Goal: Task Accomplishment & Management: Complete application form

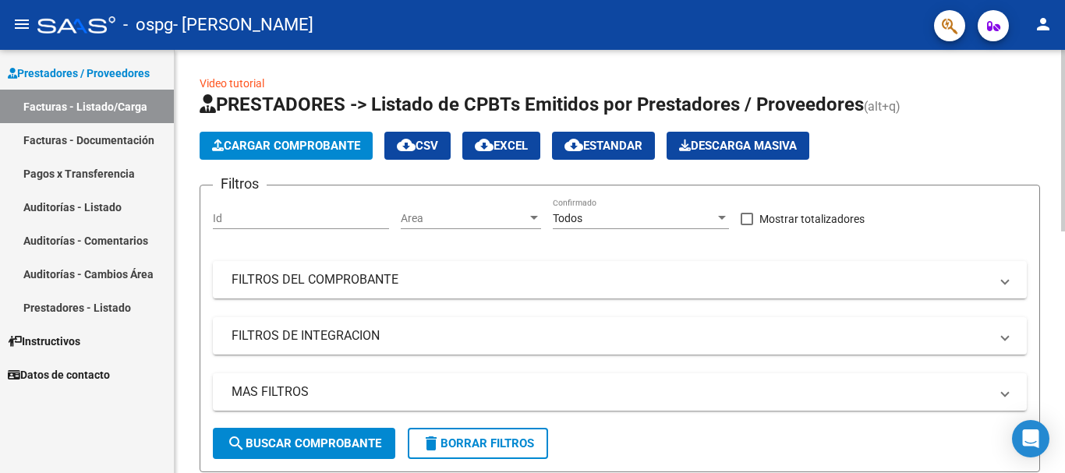
click at [274, 140] on span "Cargar Comprobante" at bounding box center [286, 146] width 148 height 14
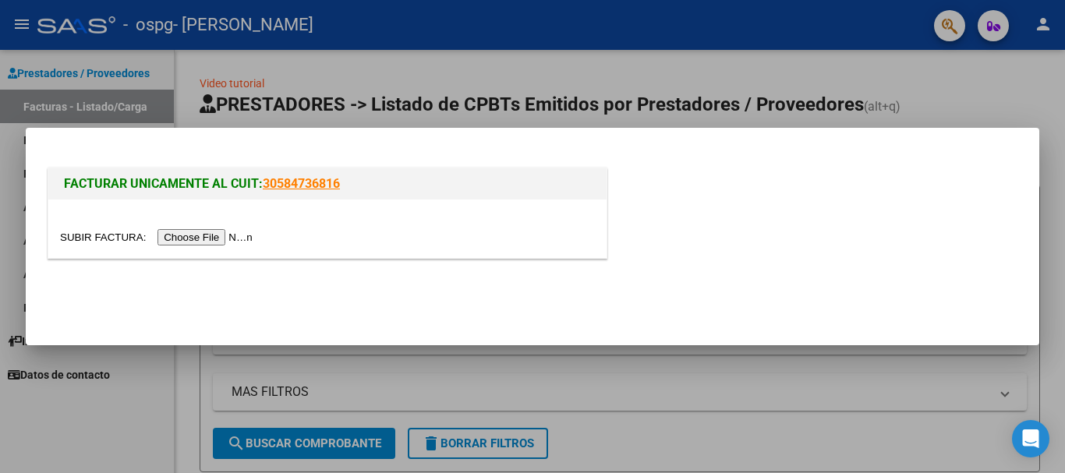
click at [209, 238] on input "file" at bounding box center [158, 237] width 197 height 16
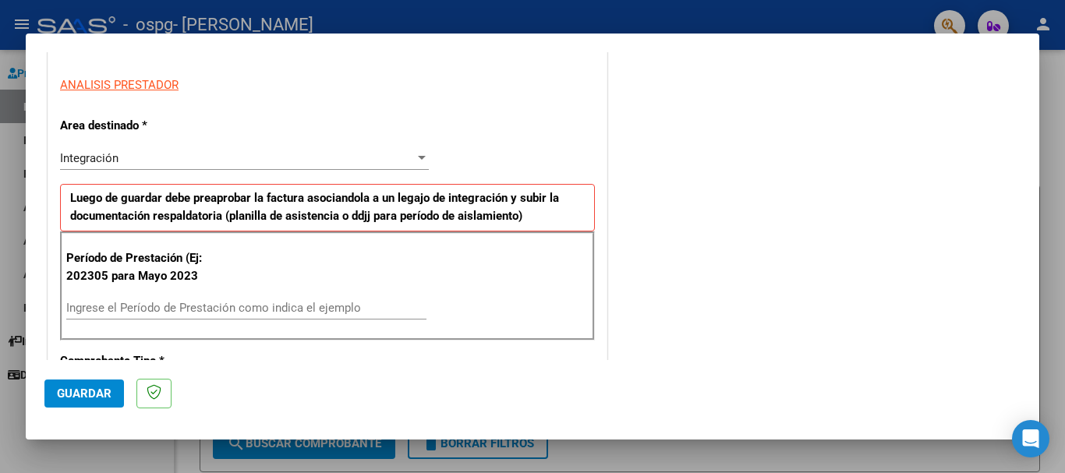
scroll to position [333, 0]
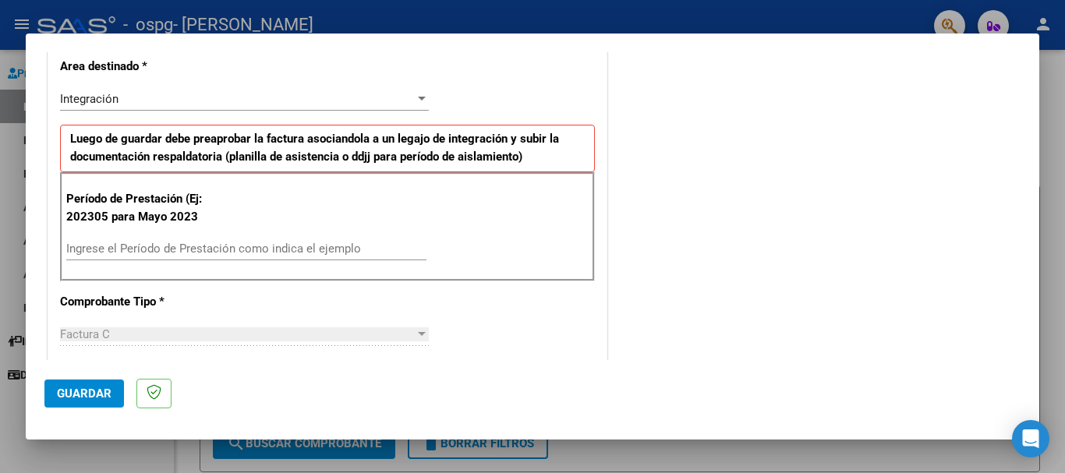
click at [266, 240] on div "Ingrese el Período de Prestación como indica el ejemplo" at bounding box center [246, 248] width 360 height 23
type input "202507"
click at [113, 391] on button "Guardar" at bounding box center [84, 394] width 80 height 28
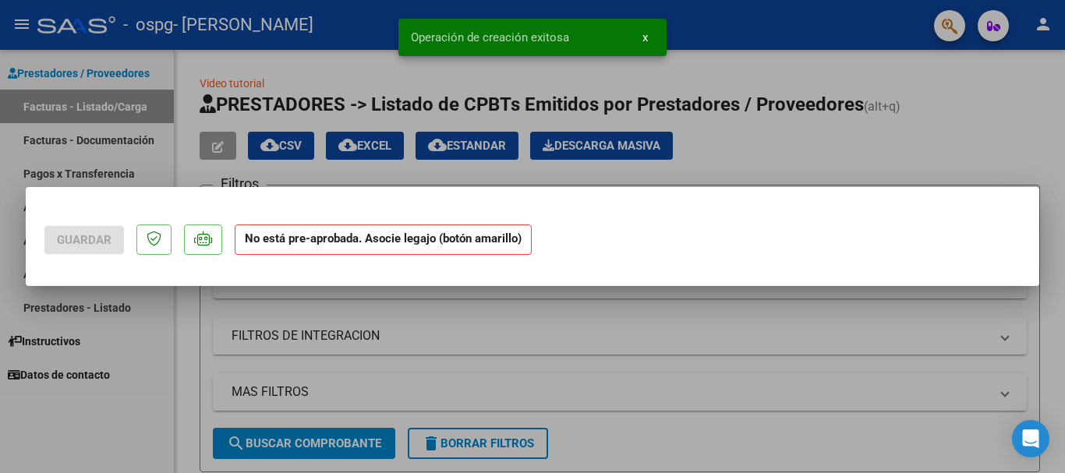
scroll to position [0, 0]
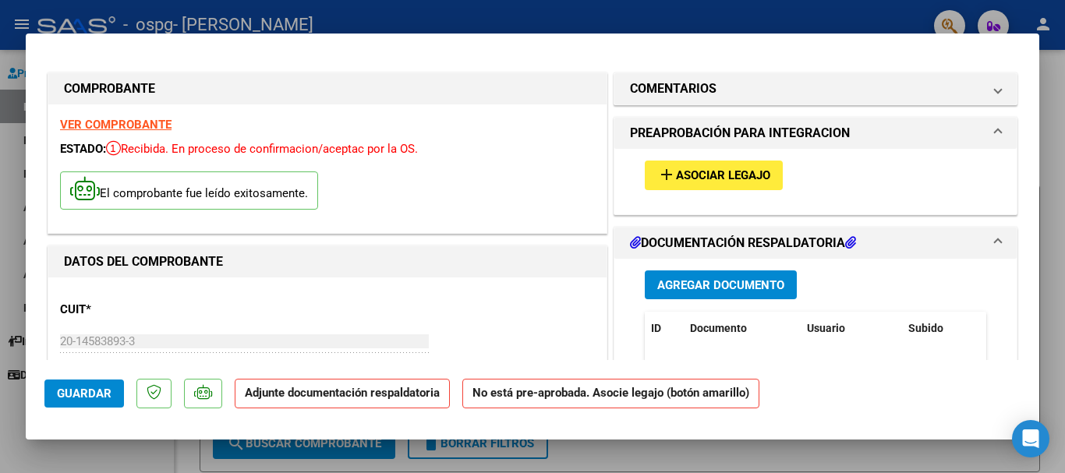
click at [703, 179] on span "Asociar Legajo" at bounding box center [723, 176] width 94 height 14
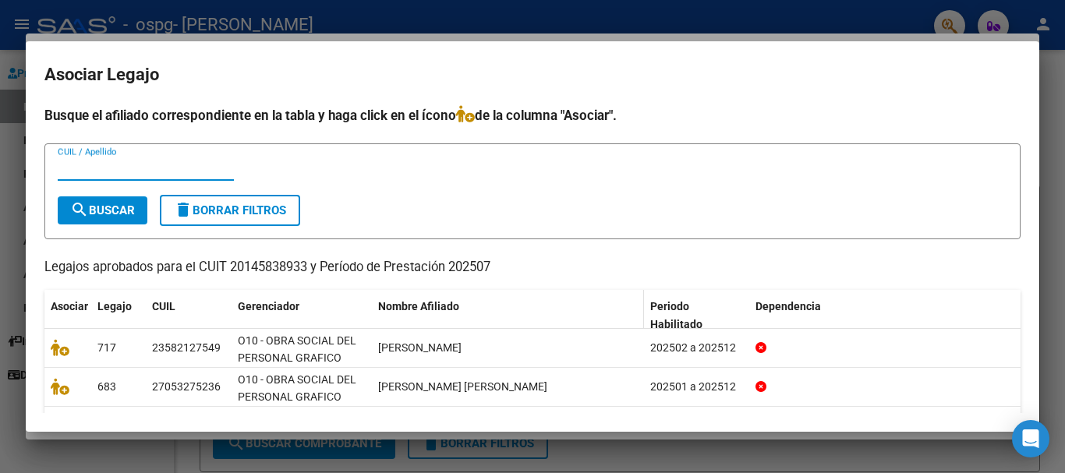
scroll to position [78, 0]
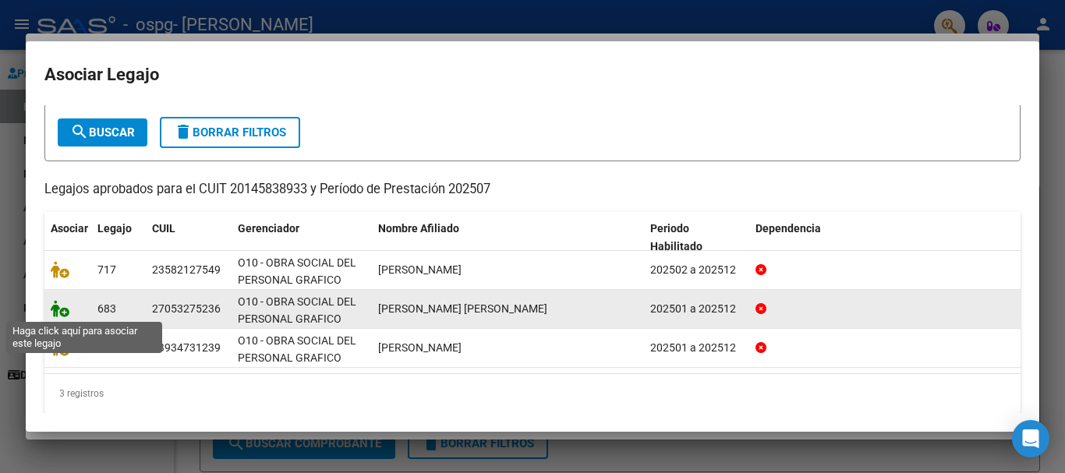
click at [61, 309] on icon at bounding box center [60, 308] width 19 height 17
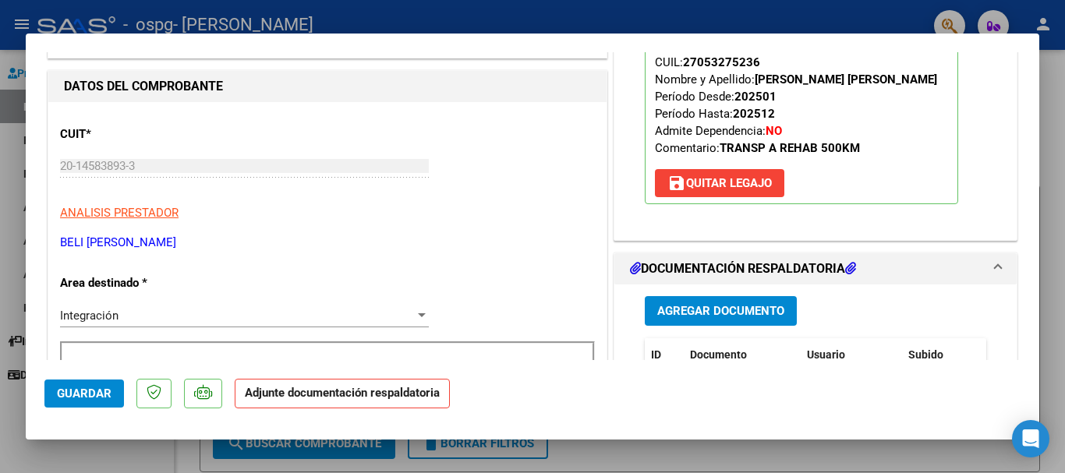
scroll to position [234, 0]
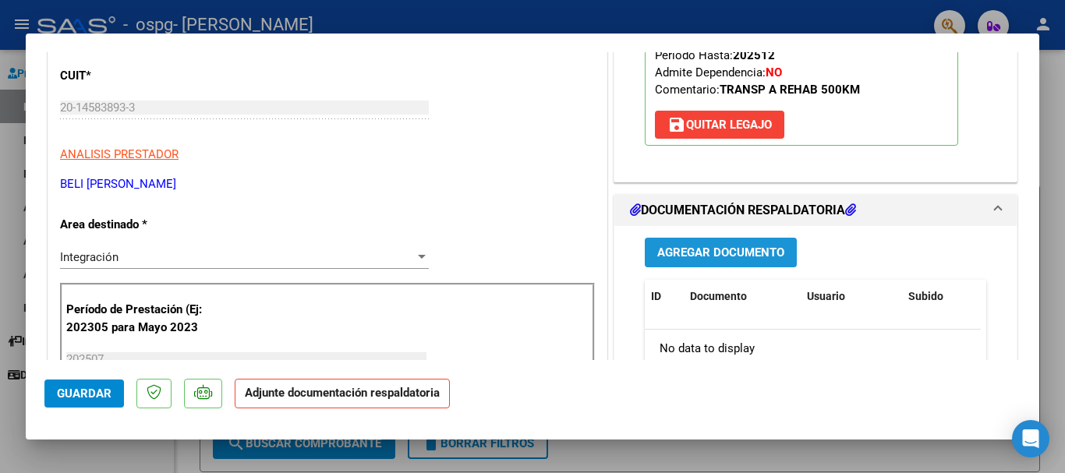
click at [730, 257] on span "Agregar Documento" at bounding box center [720, 253] width 127 height 14
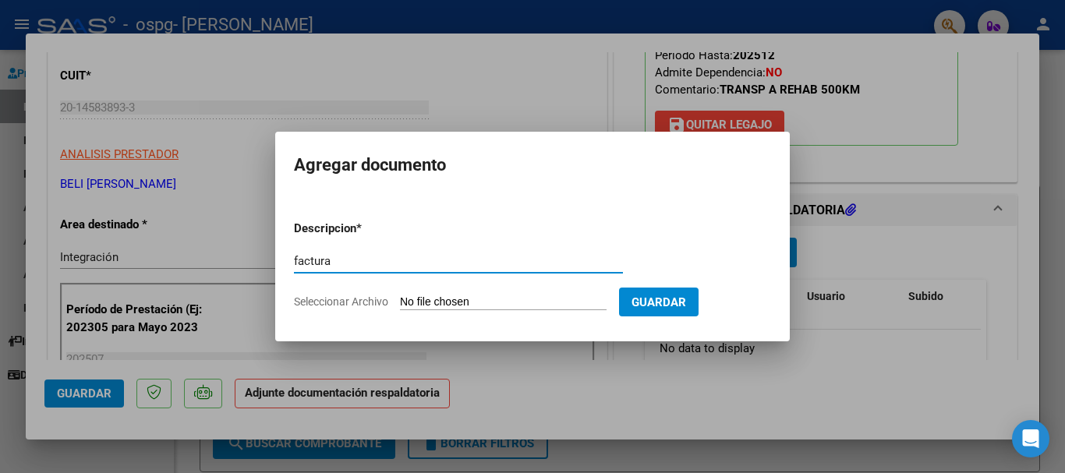
type input "factura"
click at [544, 299] on input "Seleccionar Archivo" at bounding box center [503, 302] width 207 height 15
type input "C:\fakepath\FC [PERSON_NAME][DATE].pdf"
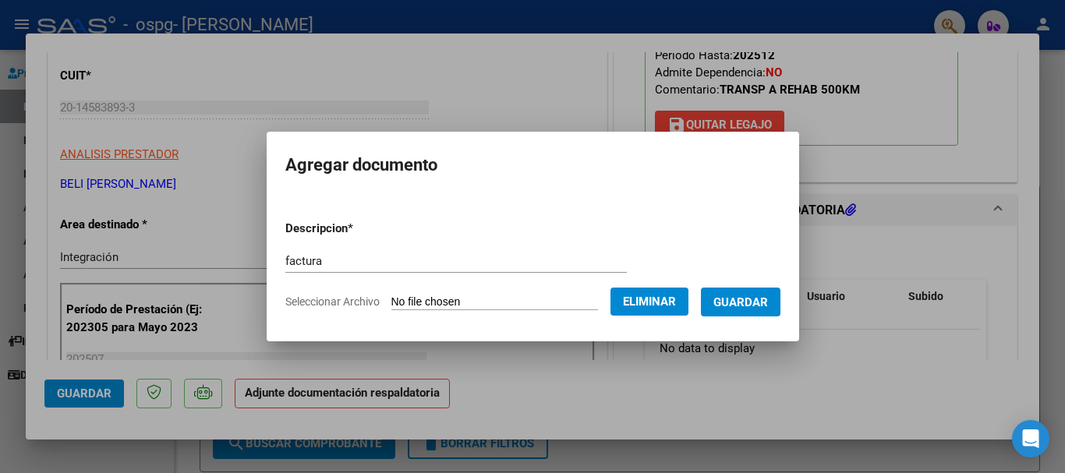
click at [768, 302] on span "Guardar" at bounding box center [740, 302] width 55 height 14
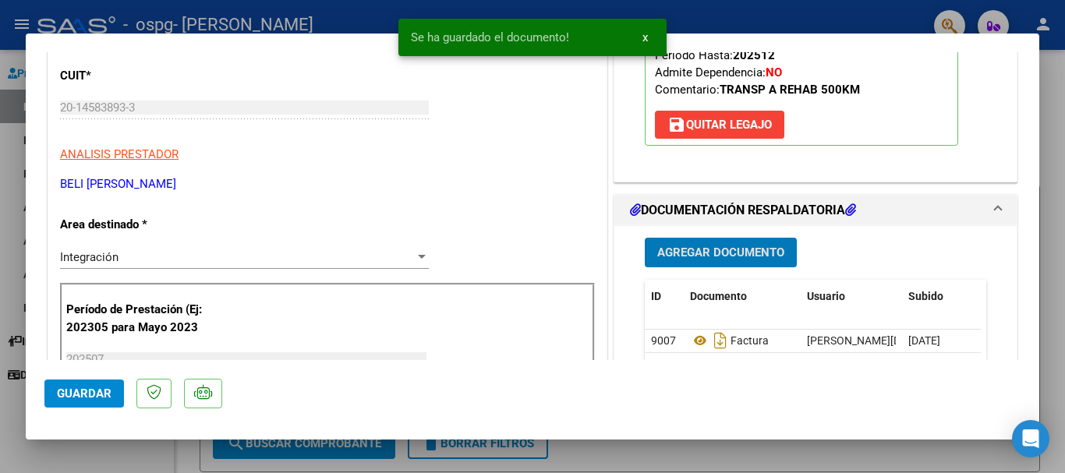
click at [747, 249] on span "Agregar Documento" at bounding box center [720, 253] width 127 height 14
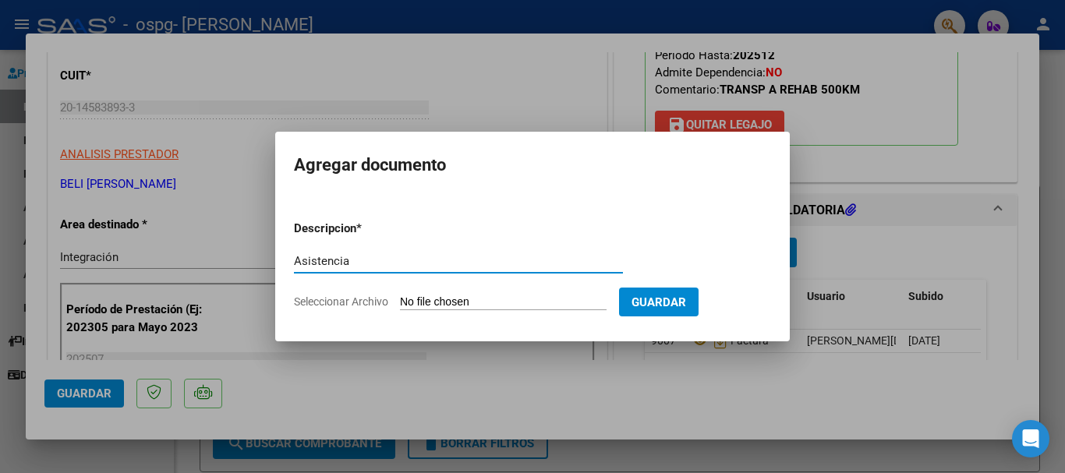
type input "Asistencia"
click at [588, 301] on input "Seleccionar Archivo" at bounding box center [503, 302] width 207 height 15
type input "C:\fakepath\Asistencia [PERSON_NAME] 2025039.pdf"
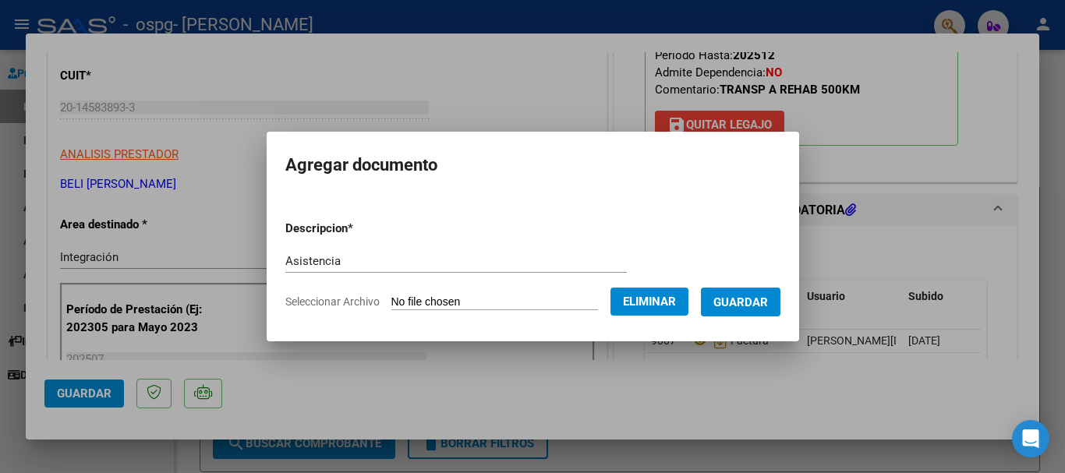
click at [750, 301] on span "Guardar" at bounding box center [740, 302] width 55 height 14
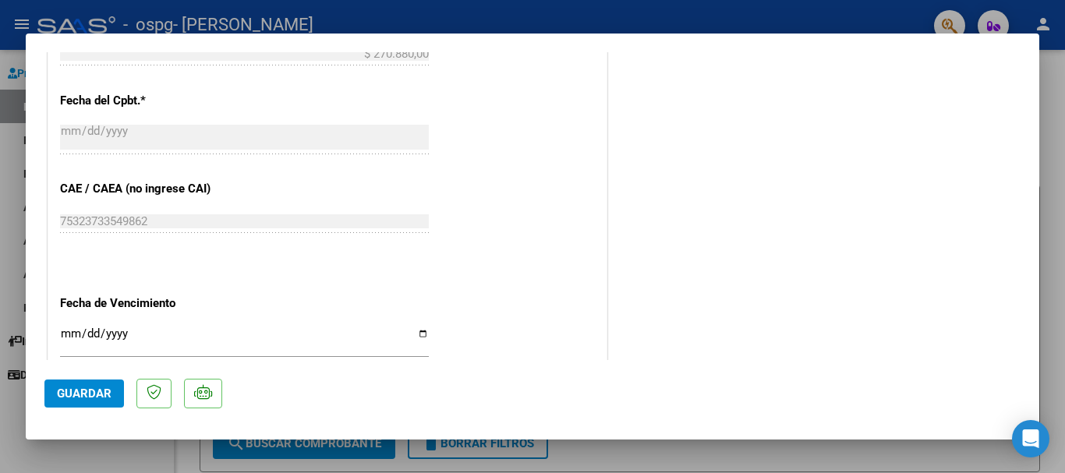
scroll to position [932, 0]
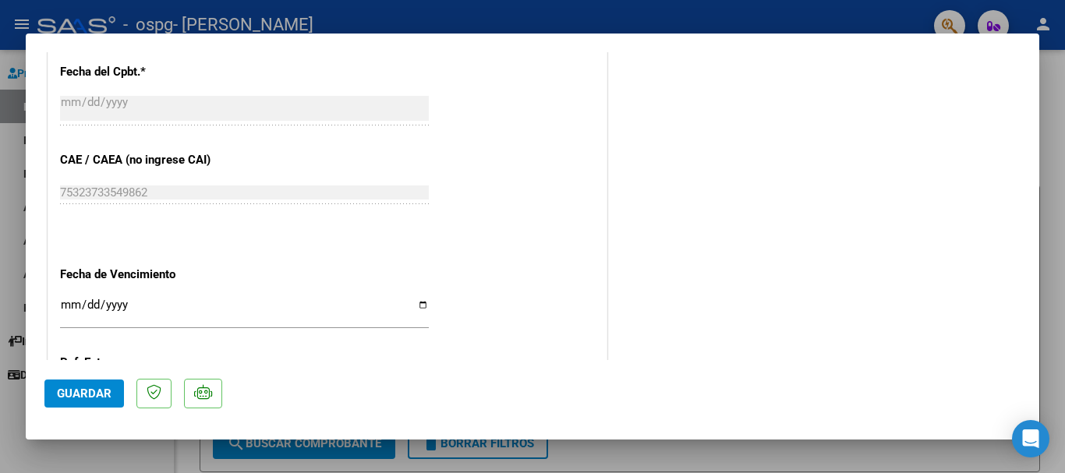
click at [87, 396] on span "Guardar" at bounding box center [84, 394] width 55 height 14
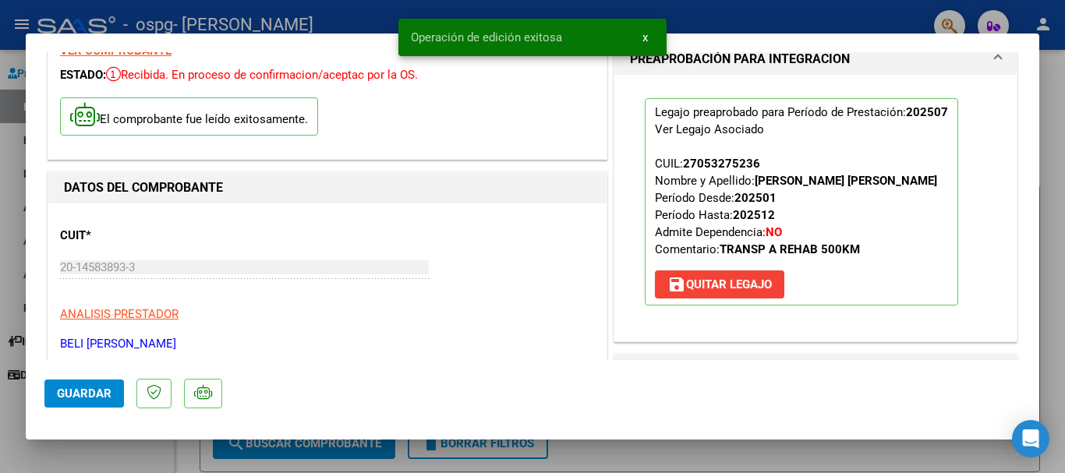
scroll to position [0, 0]
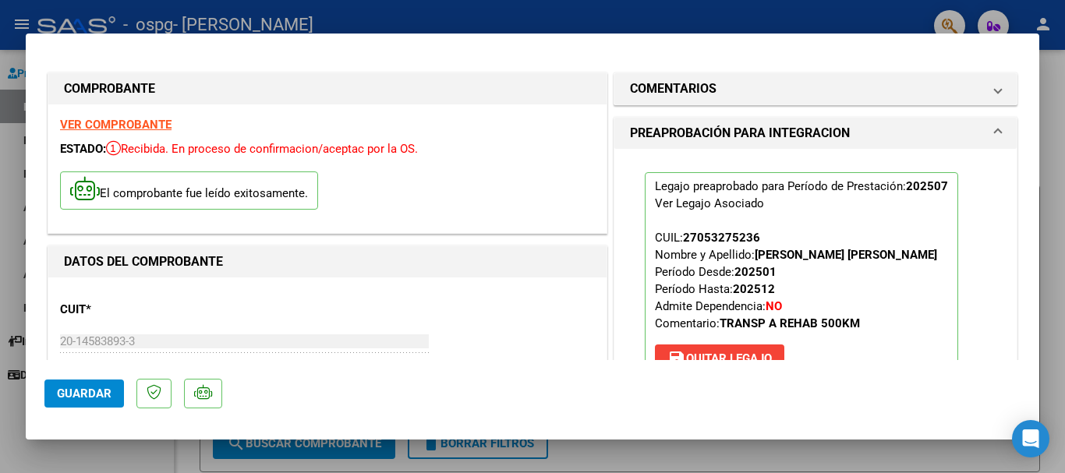
click at [1048, 195] on div at bounding box center [532, 236] width 1065 height 473
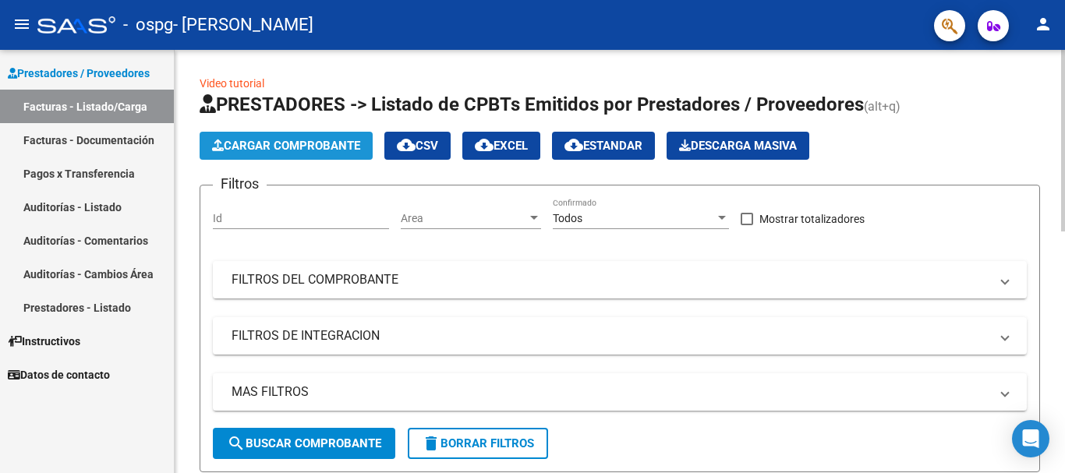
click at [284, 140] on span "Cargar Comprobante" at bounding box center [286, 146] width 148 height 14
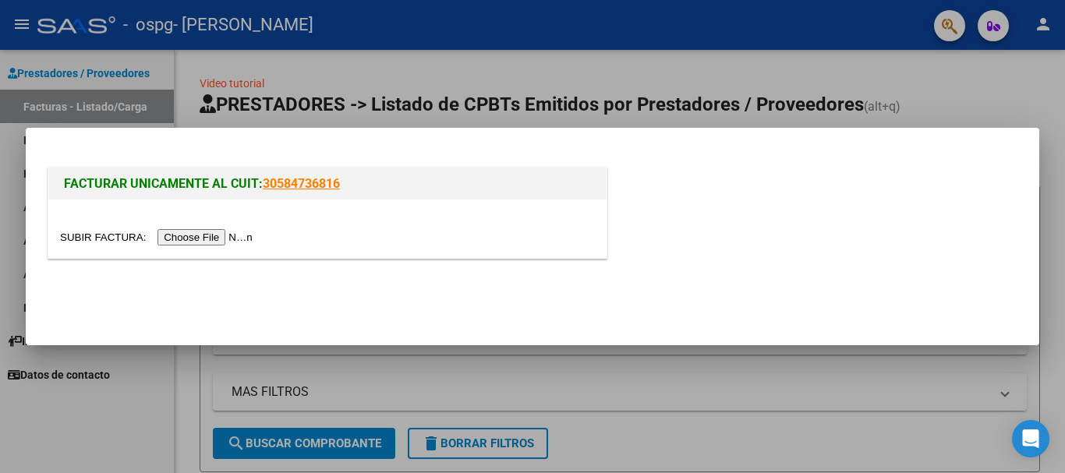
click at [224, 235] on input "file" at bounding box center [158, 237] width 197 height 16
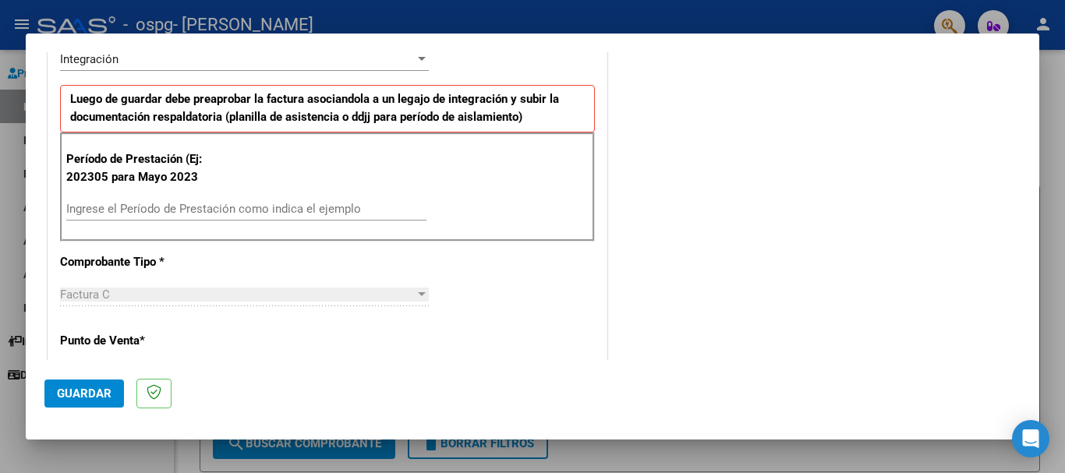
scroll to position [390, 0]
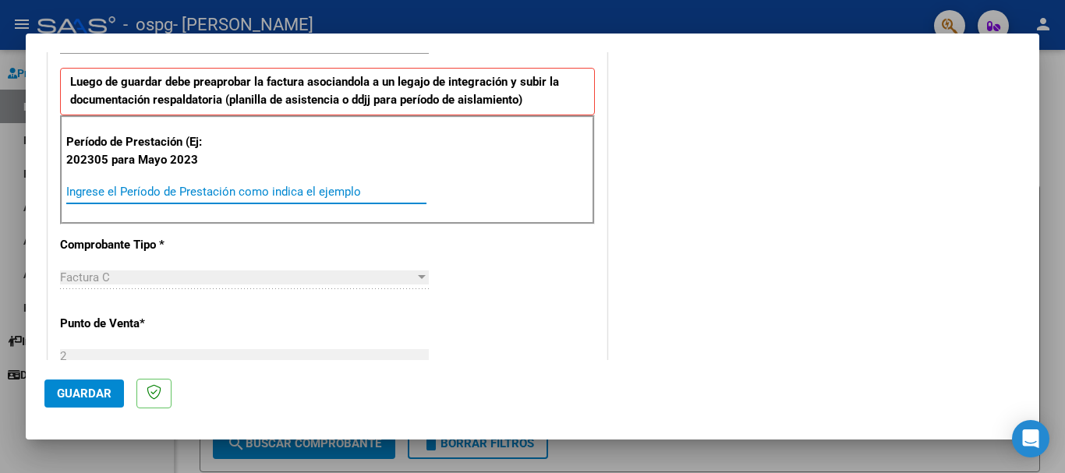
click at [125, 189] on input "Ingrese el Período de Prestación como indica el ejemplo" at bounding box center [246, 192] width 360 height 14
type input "202507"
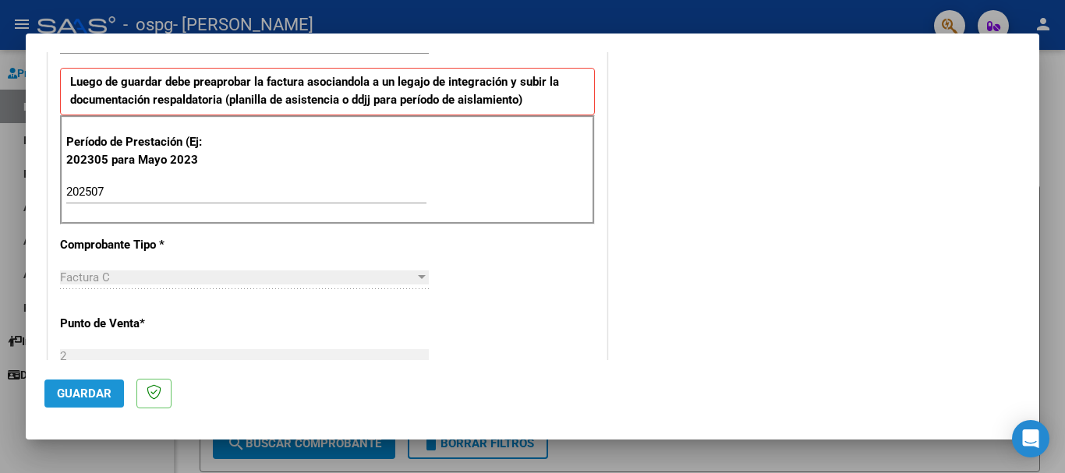
click at [85, 390] on span "Guardar" at bounding box center [84, 394] width 55 height 14
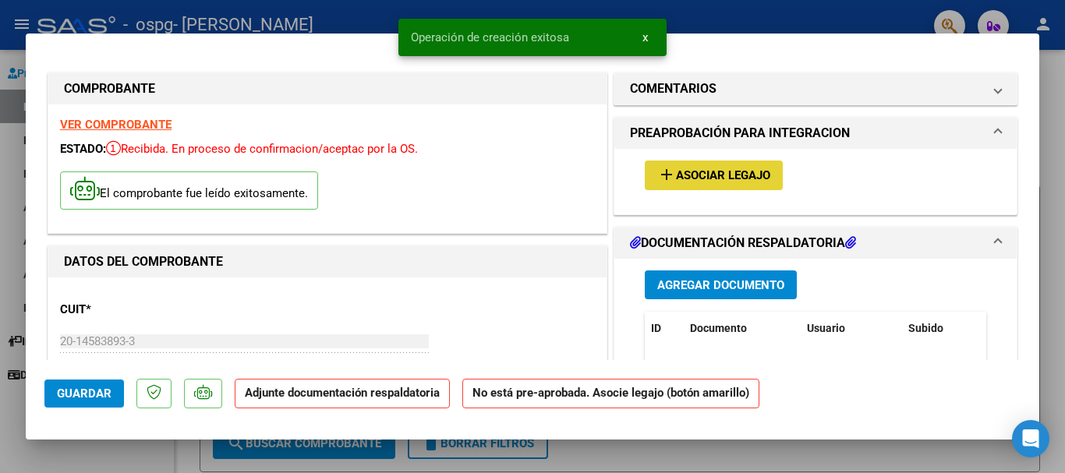
click at [723, 177] on span "Asociar Legajo" at bounding box center [723, 176] width 94 height 14
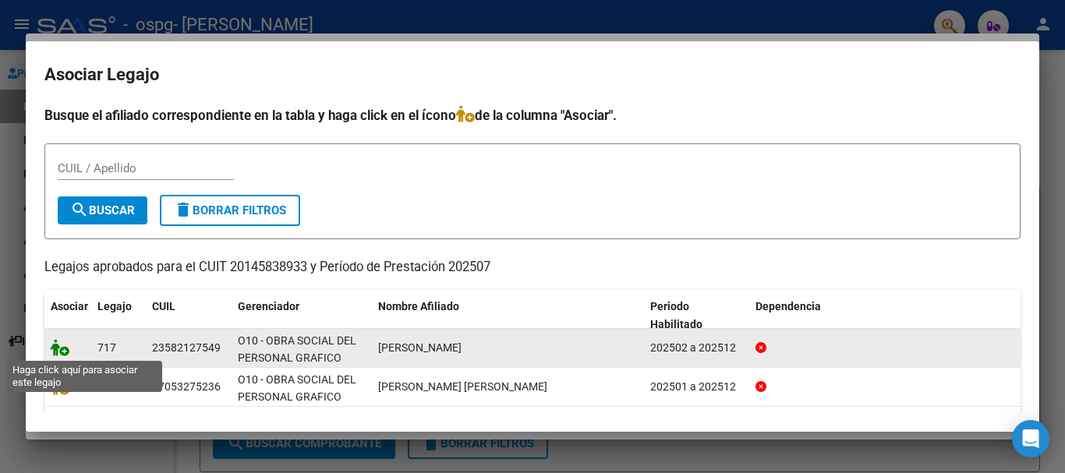
click at [62, 349] on icon at bounding box center [60, 347] width 19 height 17
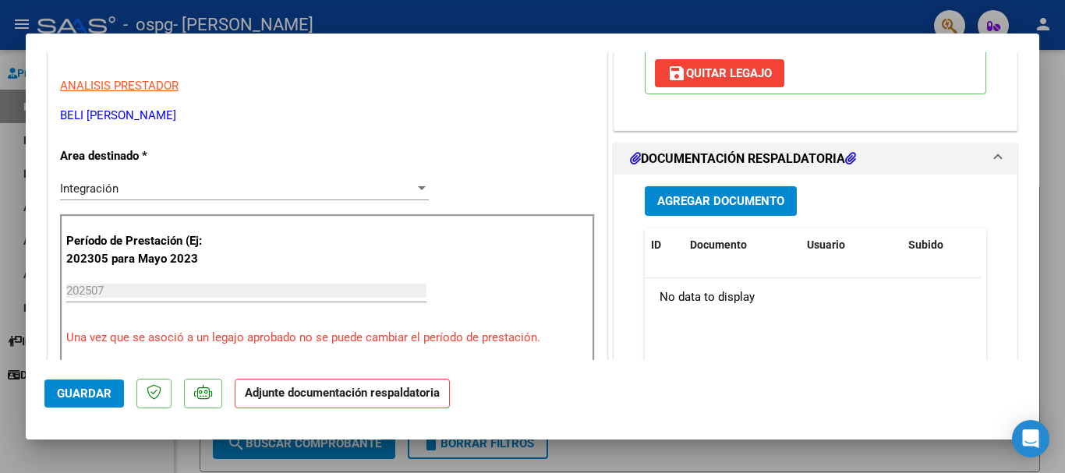
scroll to position [312, 0]
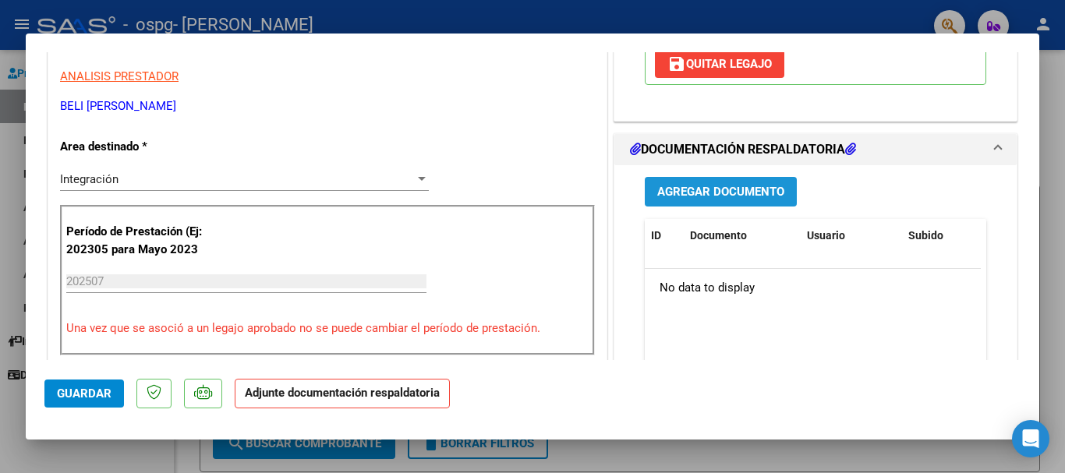
click at [693, 194] on span "Agregar Documento" at bounding box center [720, 193] width 127 height 14
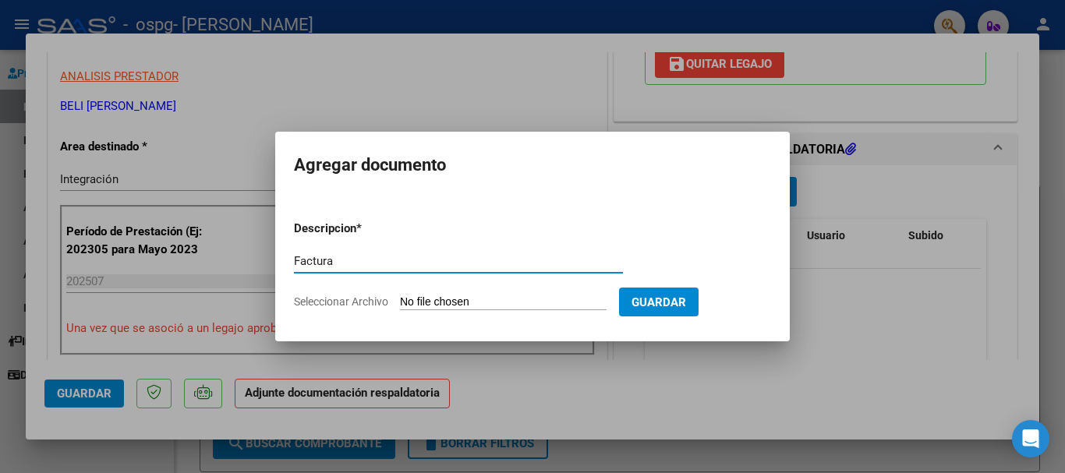
type input "Factura"
click at [607, 302] on input "Seleccionar Archivo" at bounding box center [503, 302] width 207 height 15
type input "C:\fakepath\FC [PERSON_NAME][DATE].pdf"
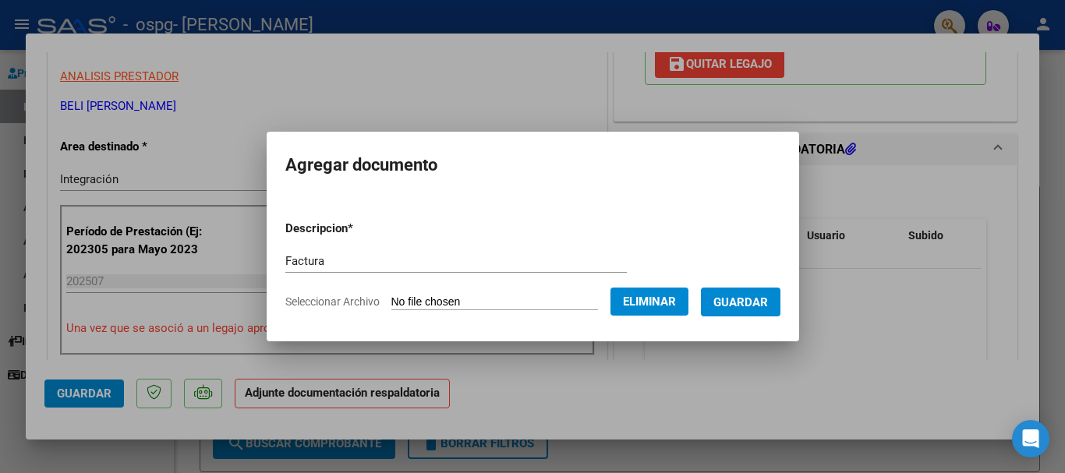
click at [768, 299] on span "Guardar" at bounding box center [740, 302] width 55 height 14
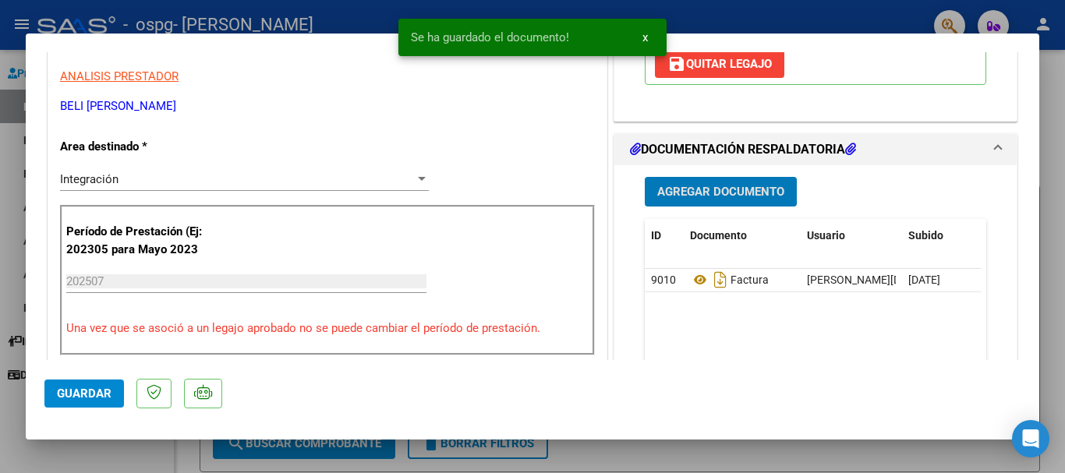
click at [727, 189] on span "Agregar Documento" at bounding box center [720, 193] width 127 height 14
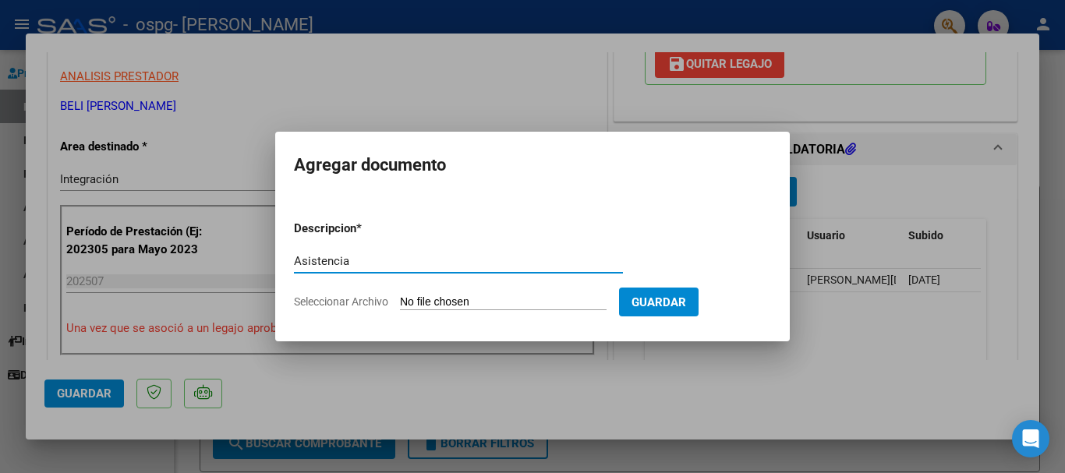
type input "Asistencia"
click at [520, 302] on input "Seleccionar Archivo" at bounding box center [503, 302] width 207 height 15
type input "C:\fakepath\Asistencia [PERSON_NAME] 2025035.pdf"
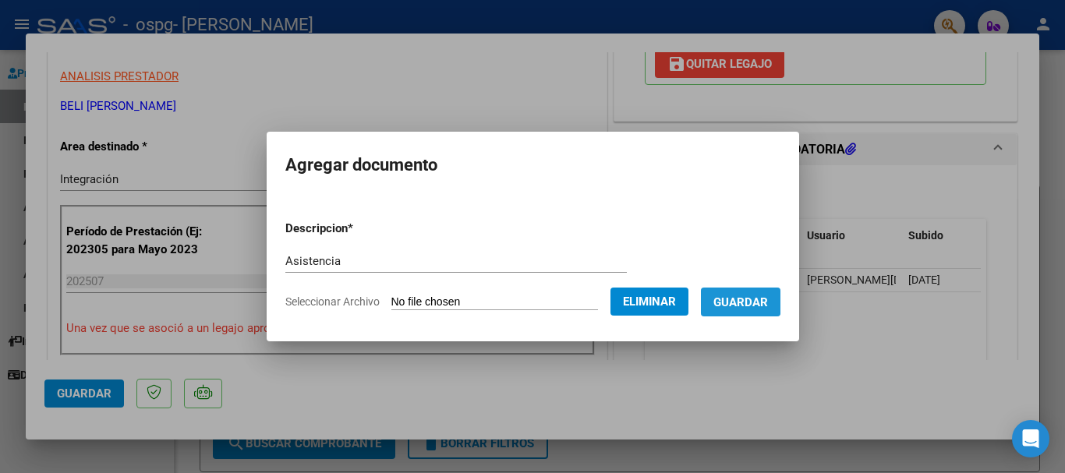
click at [744, 300] on span "Guardar" at bounding box center [740, 302] width 55 height 14
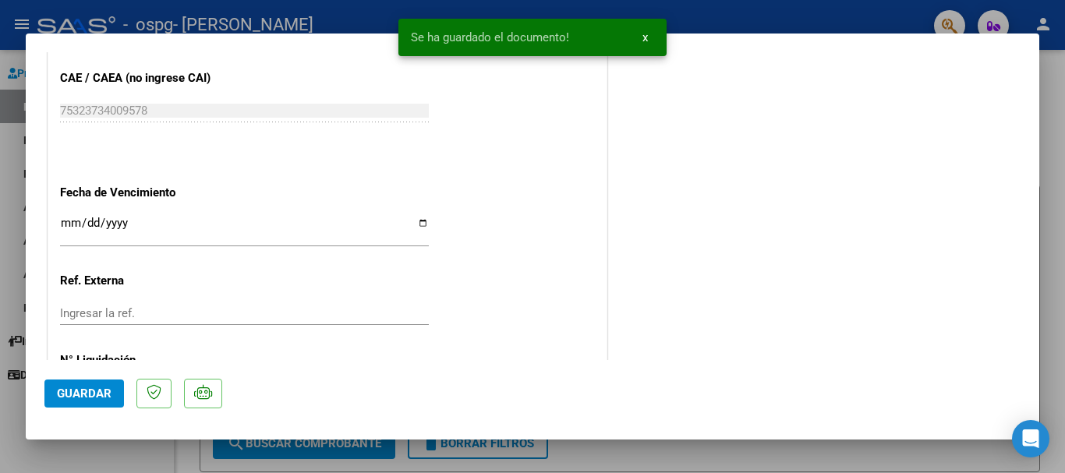
scroll to position [1088, 0]
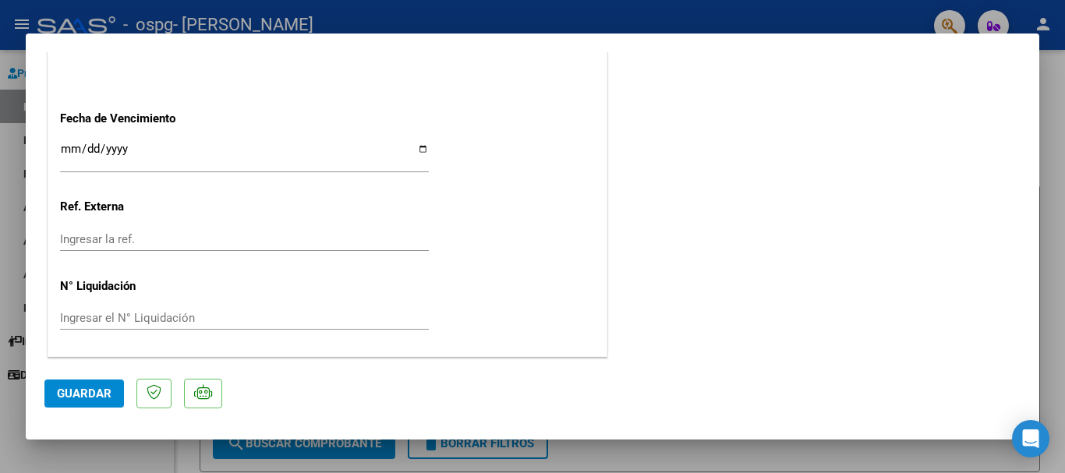
click at [109, 394] on span "Guardar" at bounding box center [84, 394] width 55 height 14
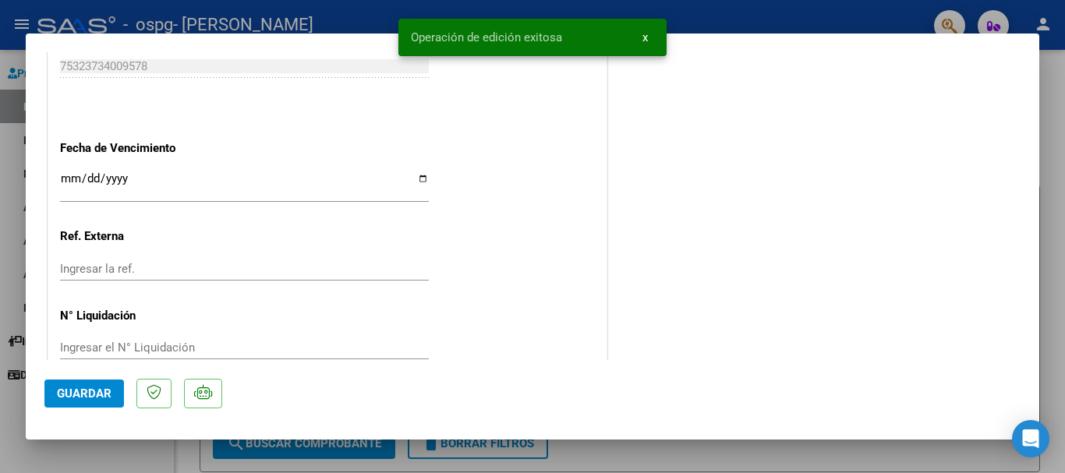
scroll to position [776, 0]
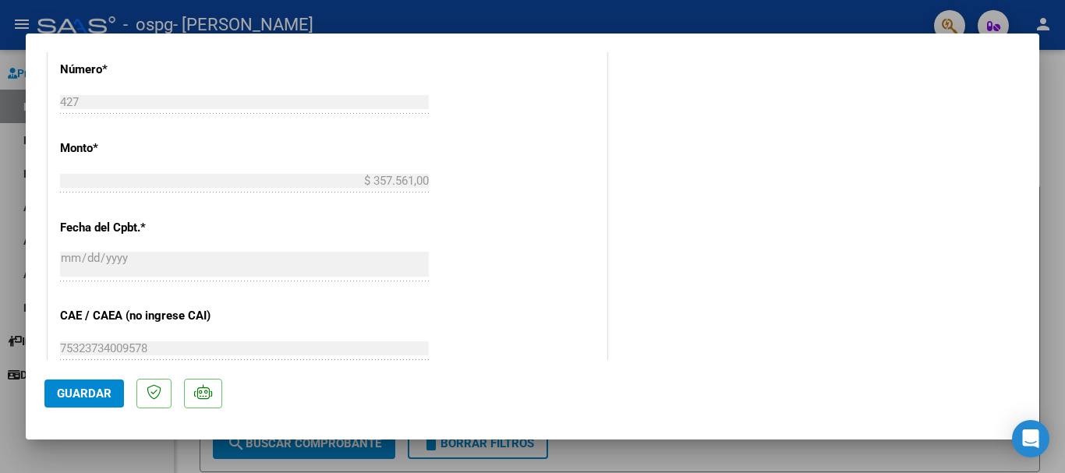
click at [1053, 153] on div at bounding box center [532, 236] width 1065 height 473
type input "$ 0,00"
